Goal: Information Seeking & Learning: Learn about a topic

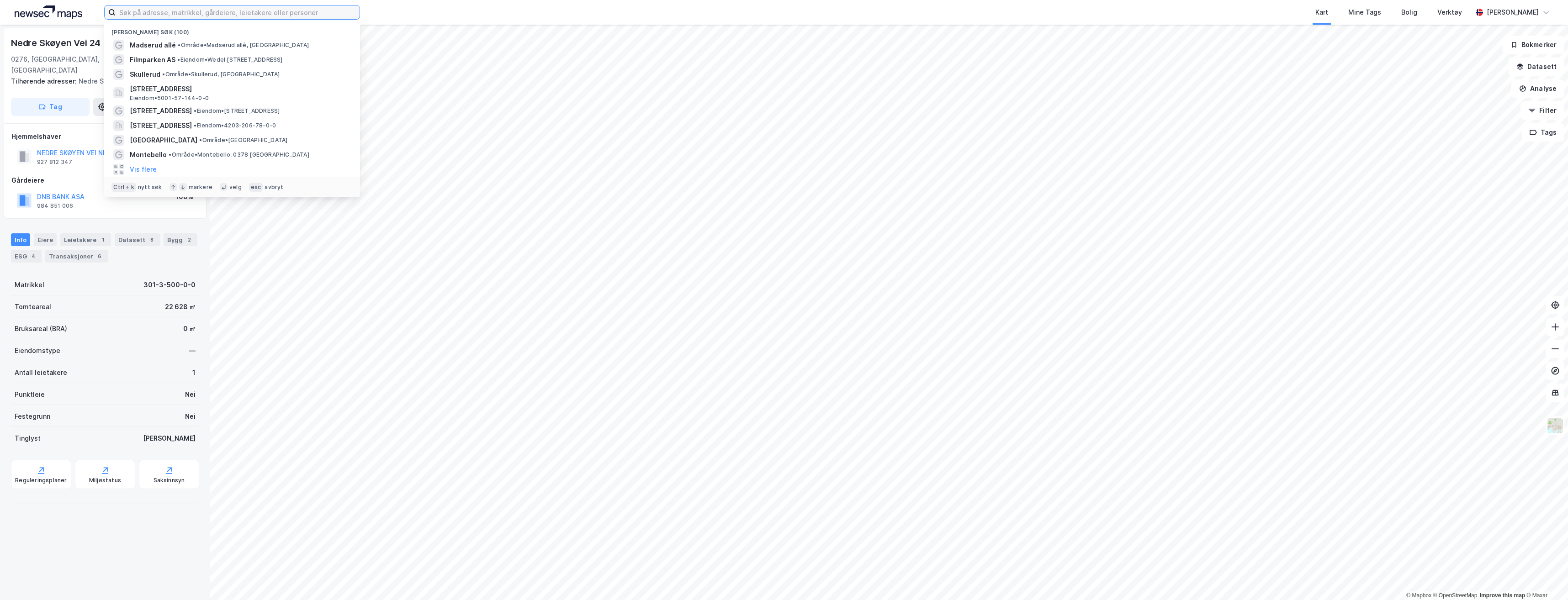
click at [167, 16] on input at bounding box center [237, 12] width 244 height 14
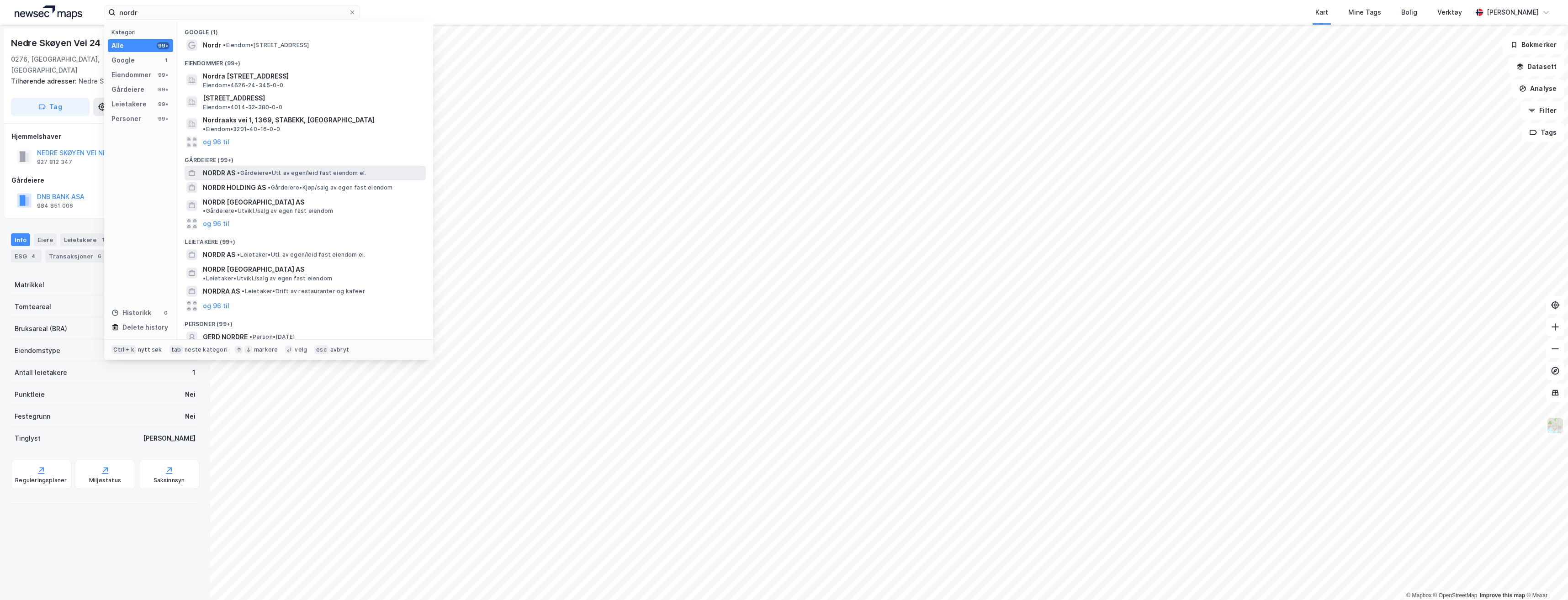
click at [352, 169] on span "• Gårdeiere • Utl. av egen/leid fast eiendom el." at bounding box center [302, 173] width 129 height 7
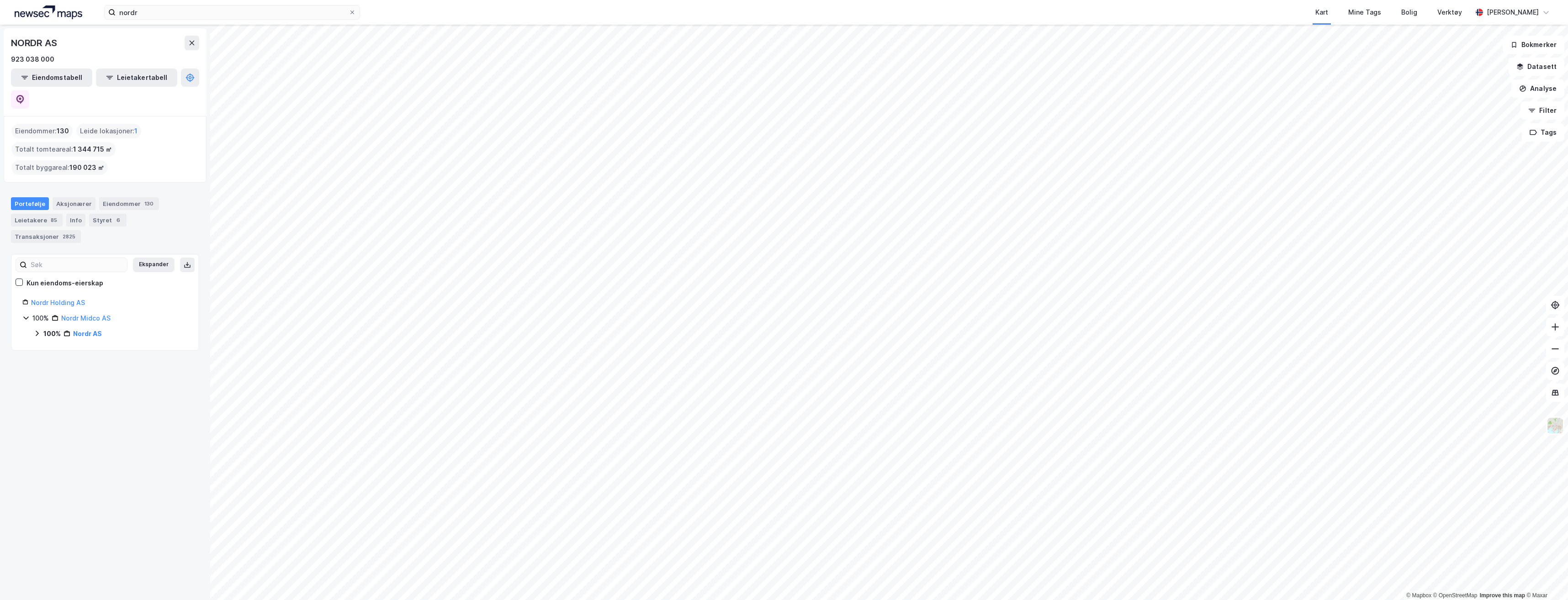
click at [149, 402] on div "NORDR AS 923 038 000 Eiendomstabell Leietakertabell Eiendommer : 130 Leide loka…" at bounding box center [105, 313] width 210 height 576
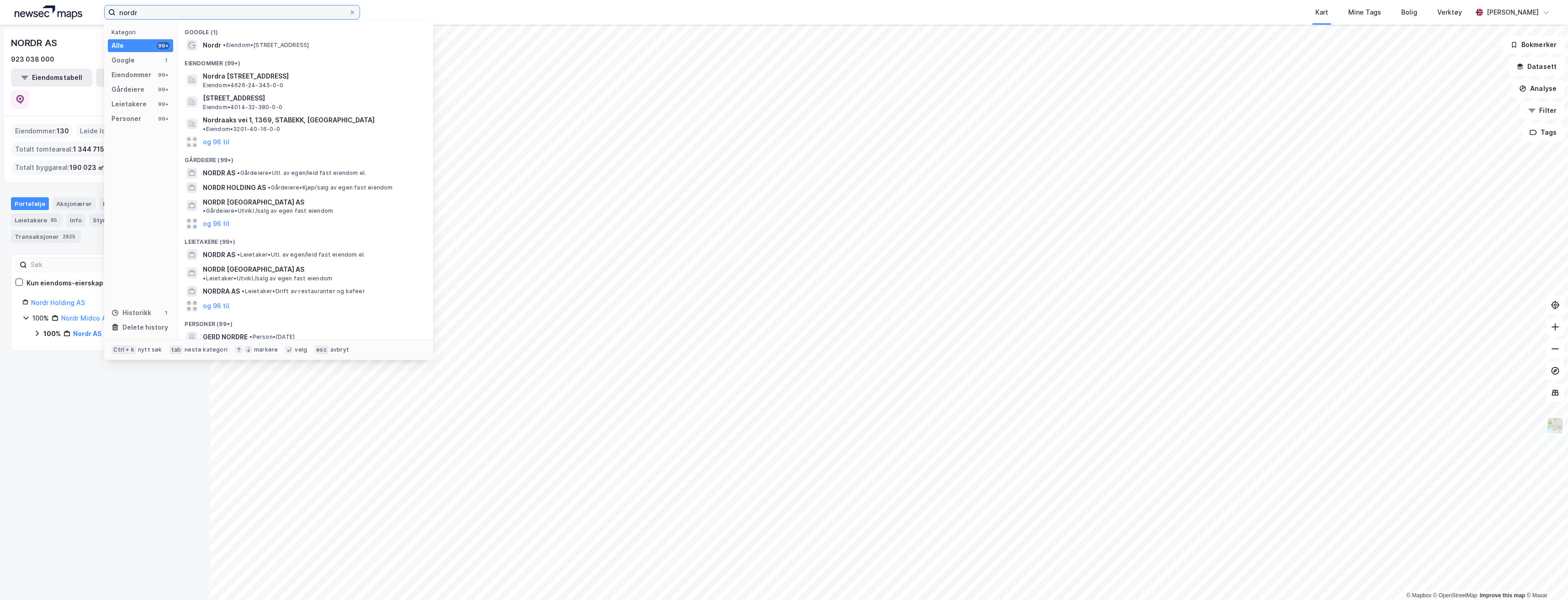
drag, startPoint x: 173, startPoint y: 13, endPoint x: 91, endPoint y: 7, distance: 82.2
click at [92, 7] on div "nordr Kategori Alle 99+ Google 1 Eiendommer 99+ Gårdeiere 99+ Leietakere 99+ Pe…" at bounding box center [784, 12] width 1568 height 25
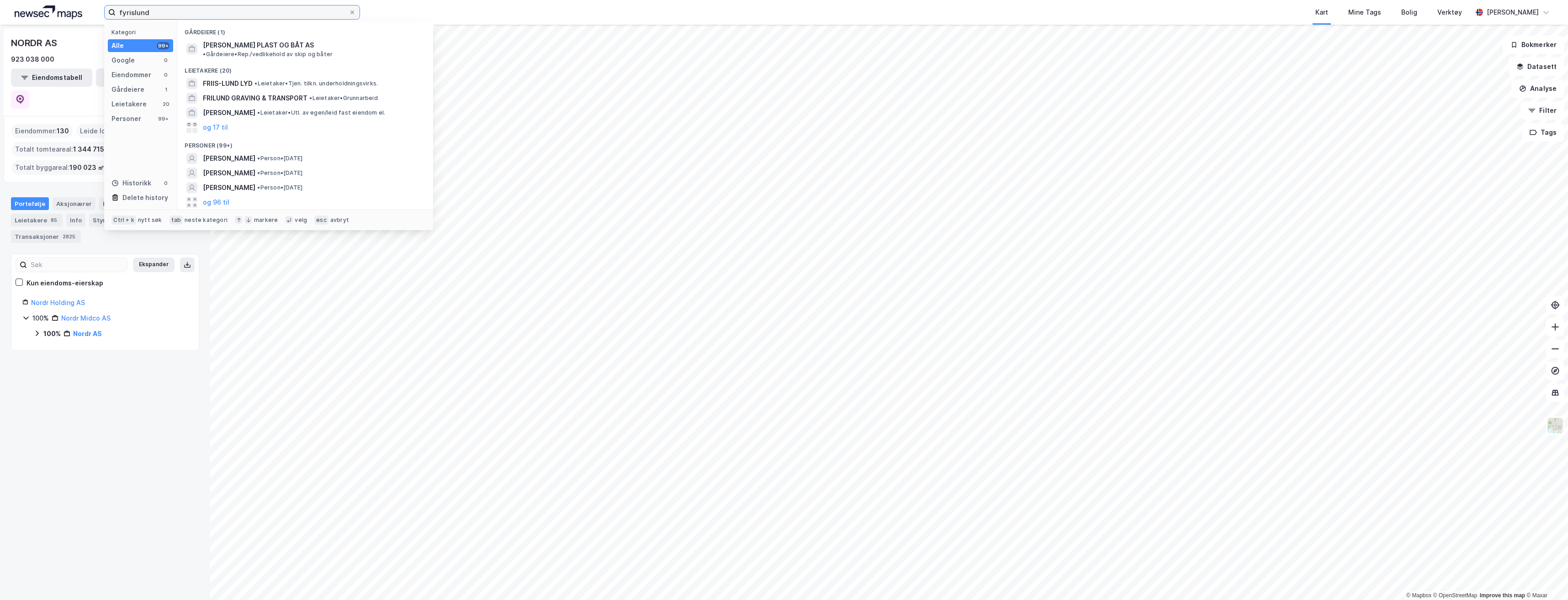
drag, startPoint x: 257, startPoint y: 13, endPoint x: 27, endPoint y: 0, distance: 230.4
click at [27, 0] on div "fyrislund Kategori Alle 99+ Google 0 Eiendommer 0 Gårdeiere 1 Leietakere 20 Per…" at bounding box center [784, 12] width 1568 height 25
type input "fyrislund"
